Goal: Information Seeking & Learning: Check status

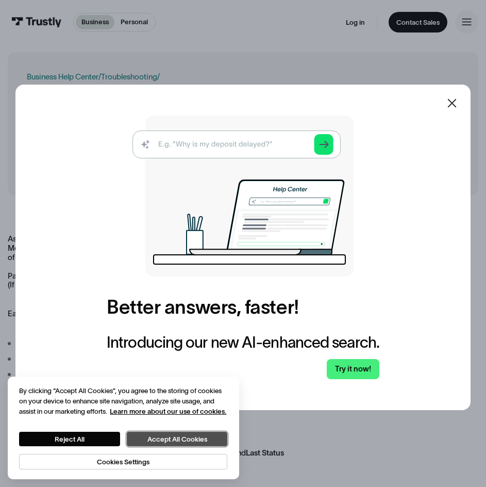
click at [145, 441] on button "Accept All Cookies" at bounding box center [177, 438] width 101 height 14
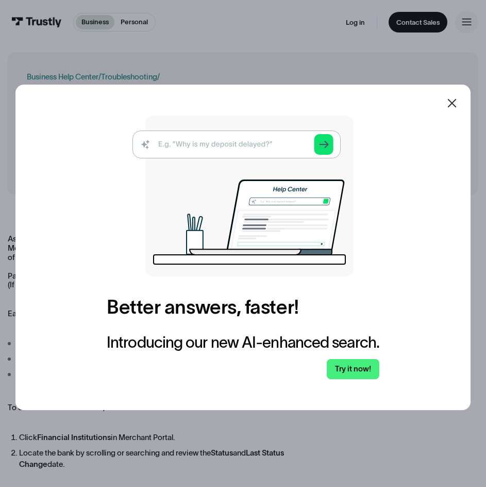
click at [458, 105] on icon at bounding box center [452, 103] width 12 height 12
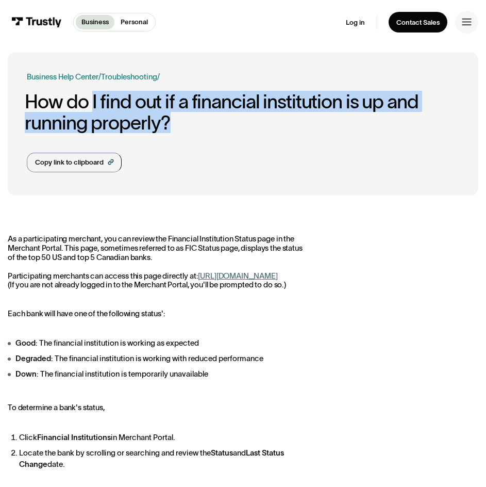
drag, startPoint x: 93, startPoint y: 106, endPoint x: 305, endPoint y: 136, distance: 214.5
click at [304, 135] on div "Business Help Center Personal Help Center / Personal Business Troubleshooting /…" at bounding box center [243, 121] width 432 height 101
click at [320, 155] on div "Business Help Center Personal Help Center / Personal Business Troubleshooting /…" at bounding box center [243, 121] width 432 height 101
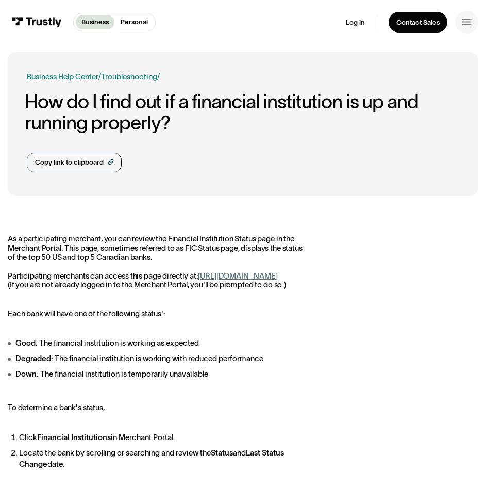
click at [246, 228] on div "As a participating merchant, you can review the Financial Institution Status pa…" at bounding box center [243, 419] width 471 height 433
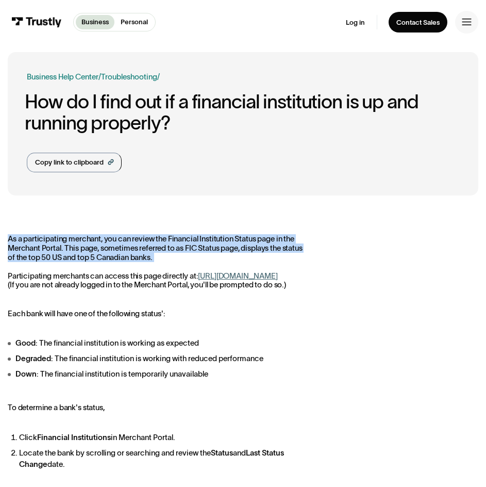
drag, startPoint x: 6, startPoint y: 237, endPoint x: 247, endPoint y: 266, distance: 243.5
click at [270, 262] on div "Business Help Center Personal Help Center / Personal Business Troubleshooting /…" at bounding box center [243, 419] width 486 height 734
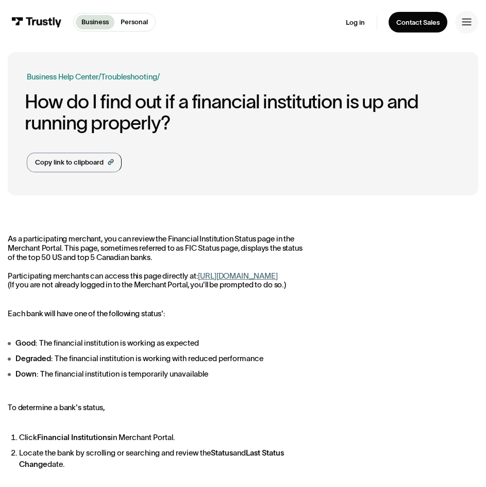
click at [222, 274] on p "As a participating merchant, you can review the Financial Institution Status pa…" at bounding box center [158, 262] width 301 height 56
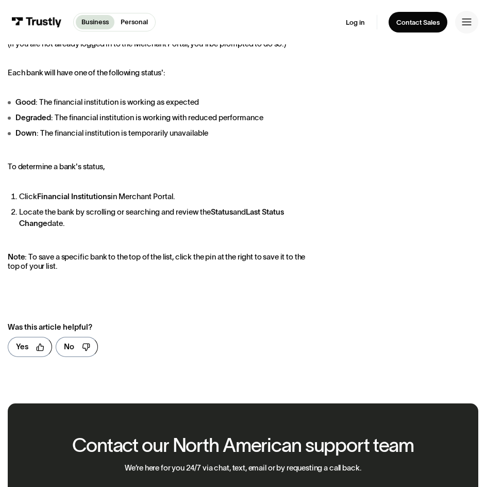
scroll to position [190, 0]
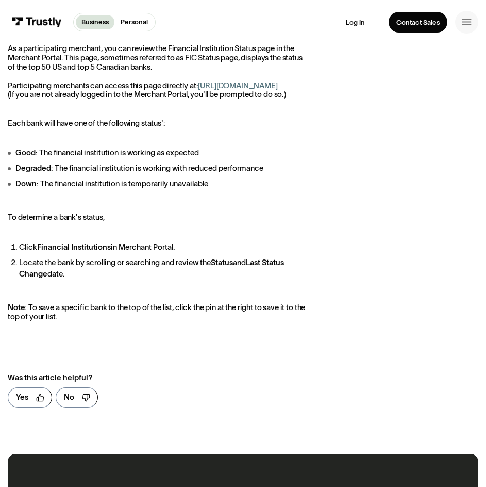
click at [473, 25] on link at bounding box center [466, 22] width 23 height 23
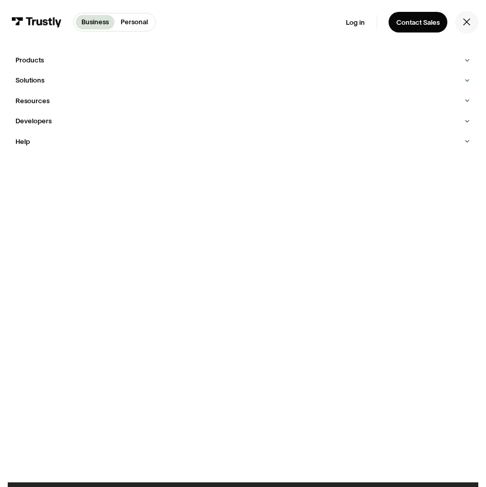
click at [466, 26] on icon at bounding box center [467, 22] width 10 height 10
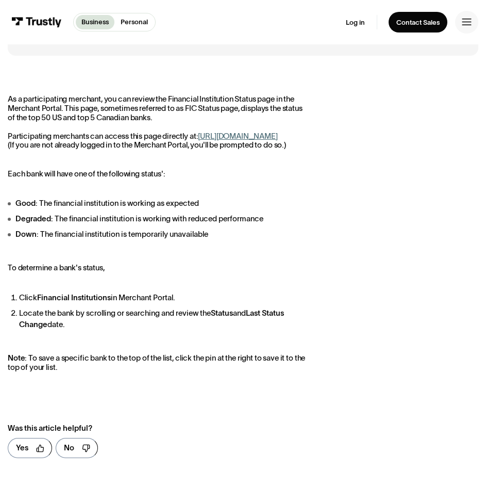
scroll to position [36, 0]
